Goal: Task Accomplishment & Management: Use online tool/utility

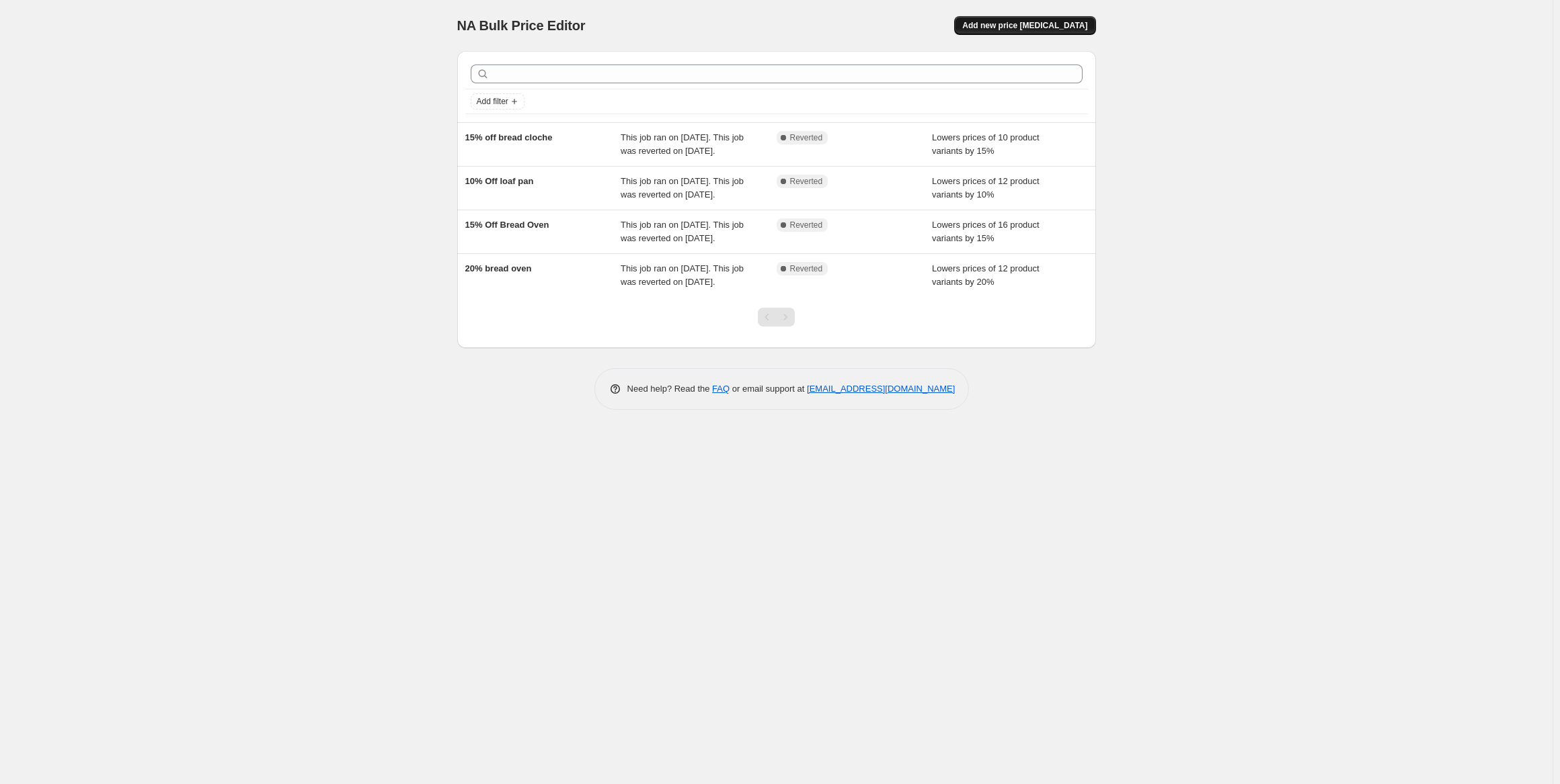
click at [1006, 22] on span "Add new price [MEDICAL_DATA]" at bounding box center [1024, 25] width 125 height 11
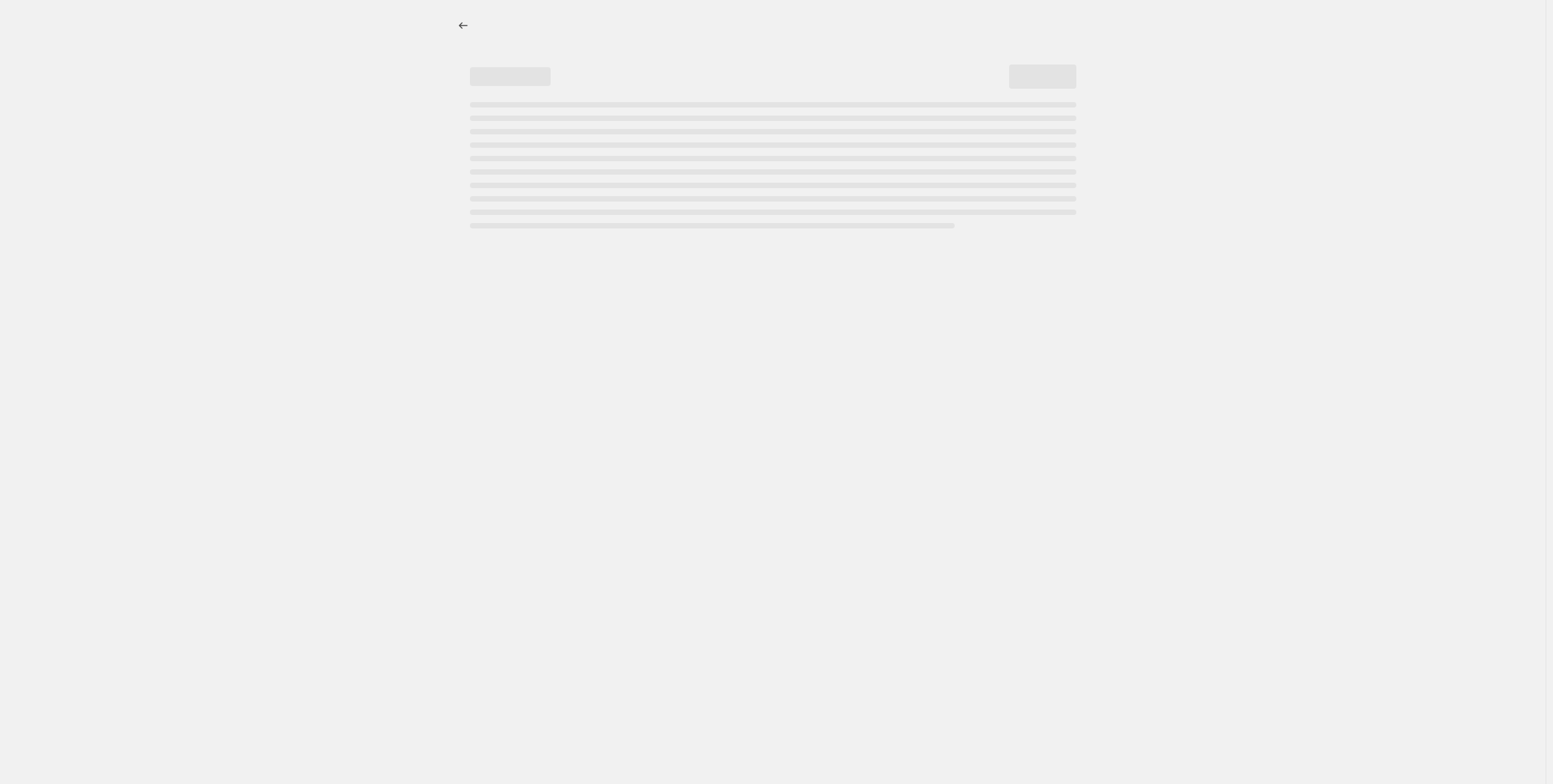
select select "percentage"
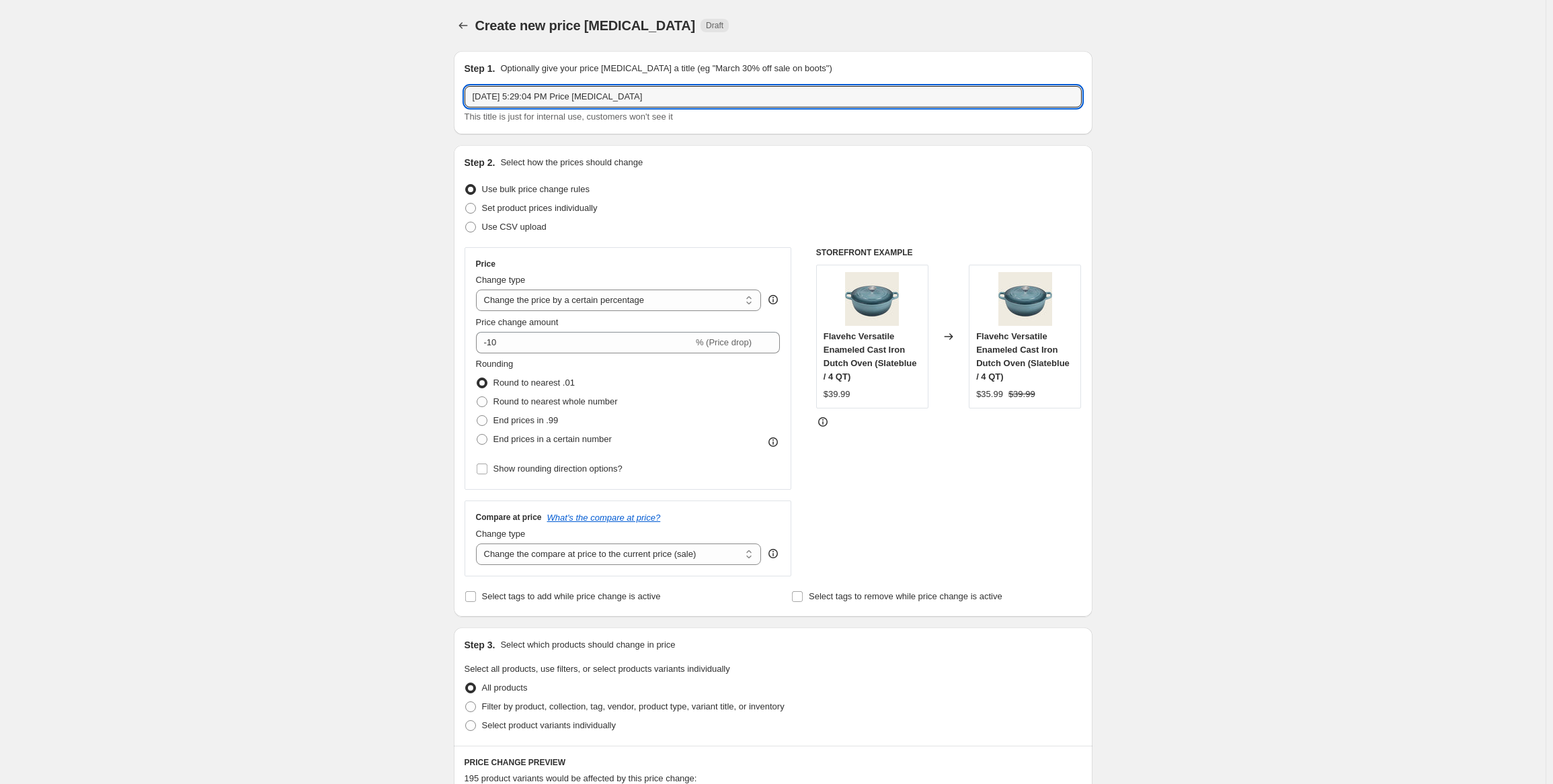
drag, startPoint x: 644, startPoint y: 98, endPoint x: 355, endPoint y: 95, distance: 289.0
click at [355, 95] on div "Create new price [MEDICAL_DATA]. This page is ready Create new price [MEDICAL_D…" at bounding box center [773, 682] width 1546 height 1365
type input "Round Dutch Oven - Clearance"
